Goal: Task Accomplishment & Management: Use online tool/utility

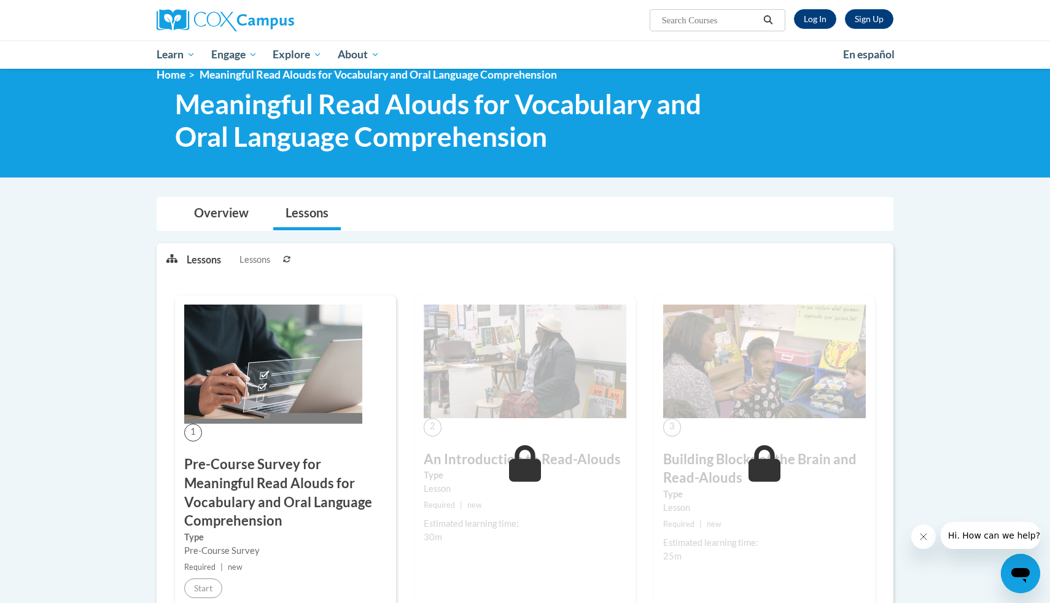
scroll to position [14, 0]
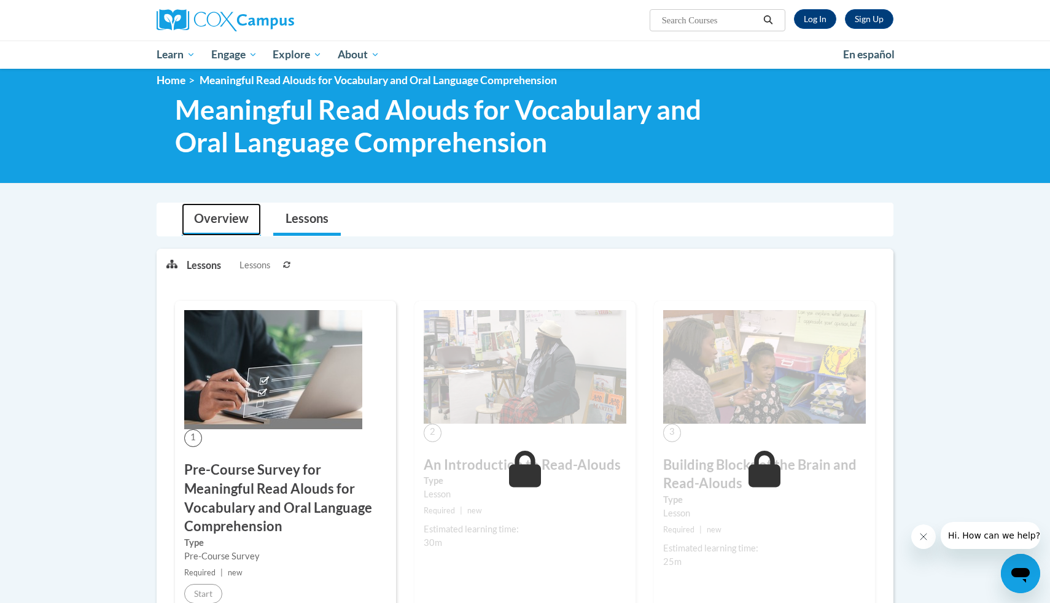
click at [243, 216] on link "Overview" at bounding box center [221, 219] width 79 height 33
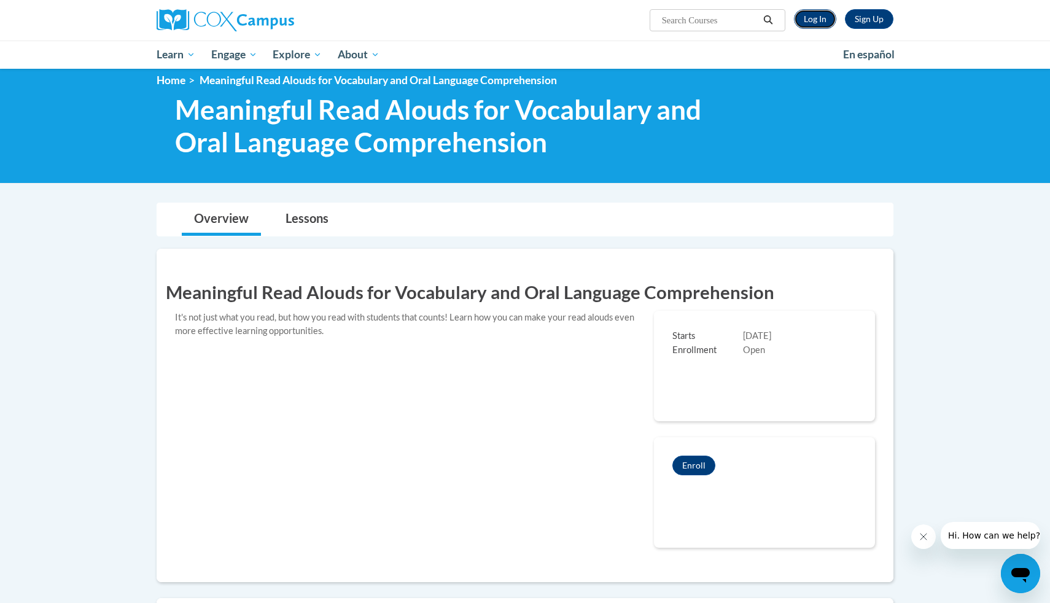
click at [827, 24] on link "Log In" at bounding box center [815, 19] width 42 height 20
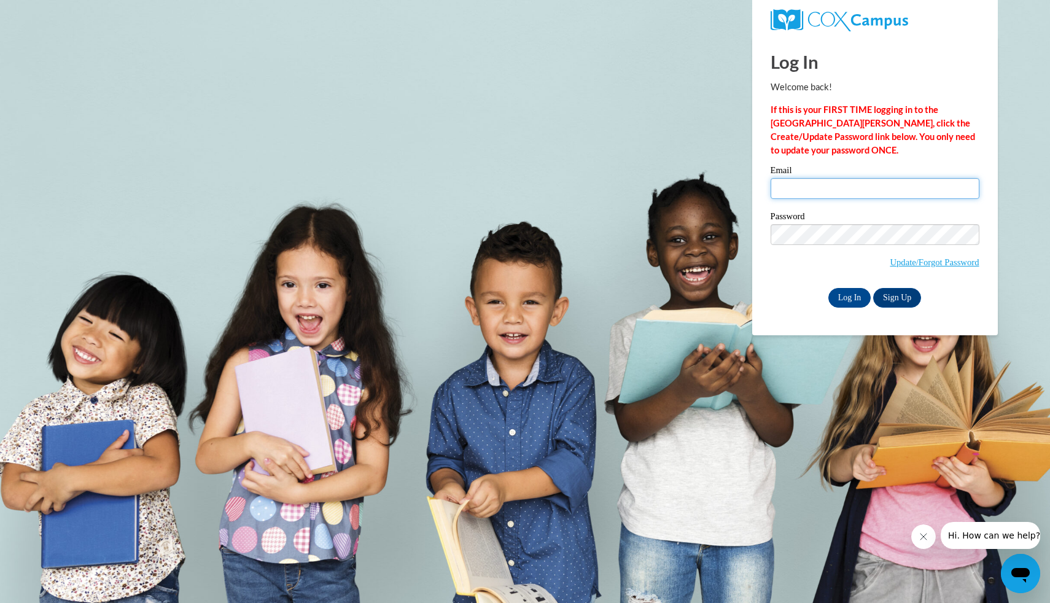
type input "hmzuni8651@ung.edu"
click at [857, 296] on input "Log In" at bounding box center [849, 298] width 43 height 20
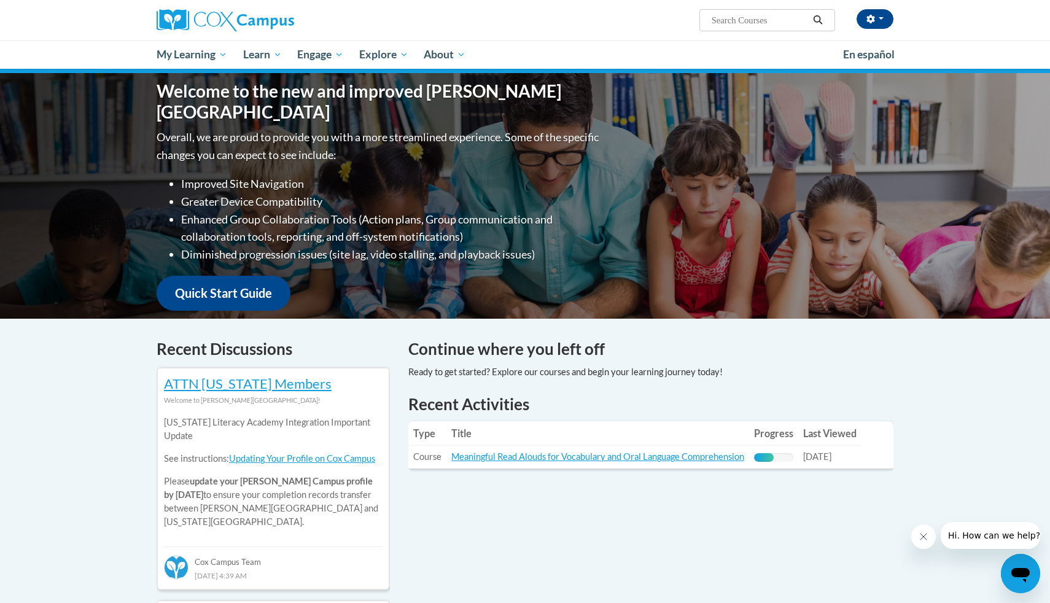
scroll to position [153, 0]
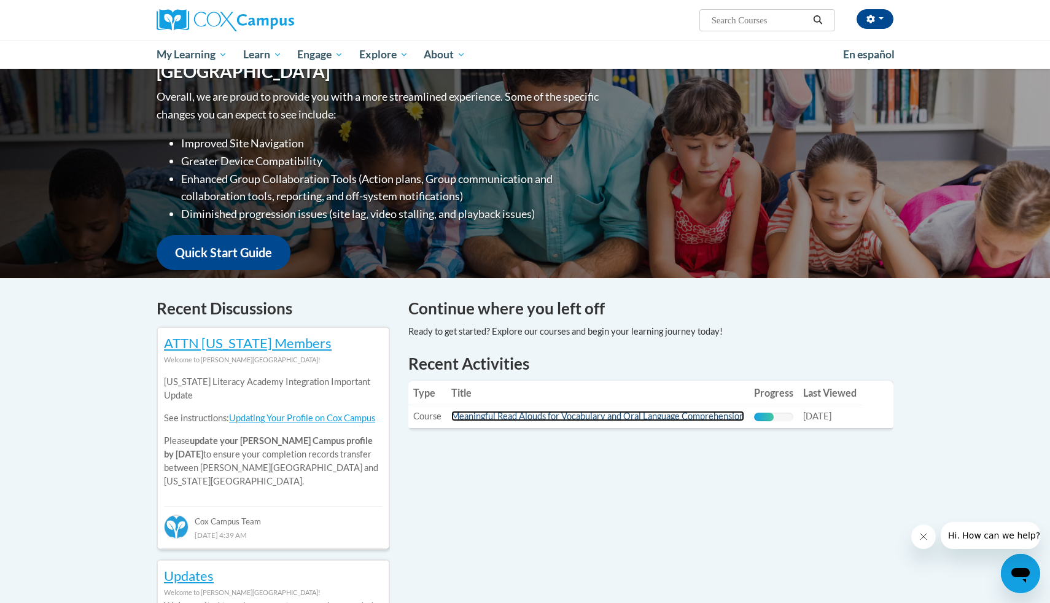
click at [547, 416] on link "Meaningful Read Alouds for Vocabulary and Oral Language Comprehension" at bounding box center [597, 416] width 293 height 10
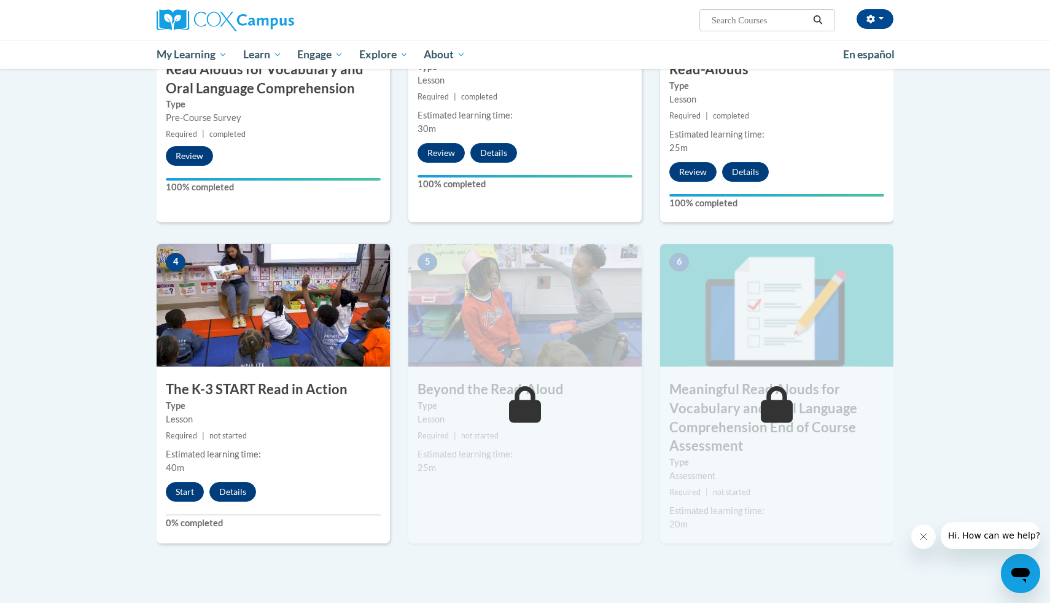
scroll to position [446, 0]
